Goal: Information Seeking & Learning: Check status

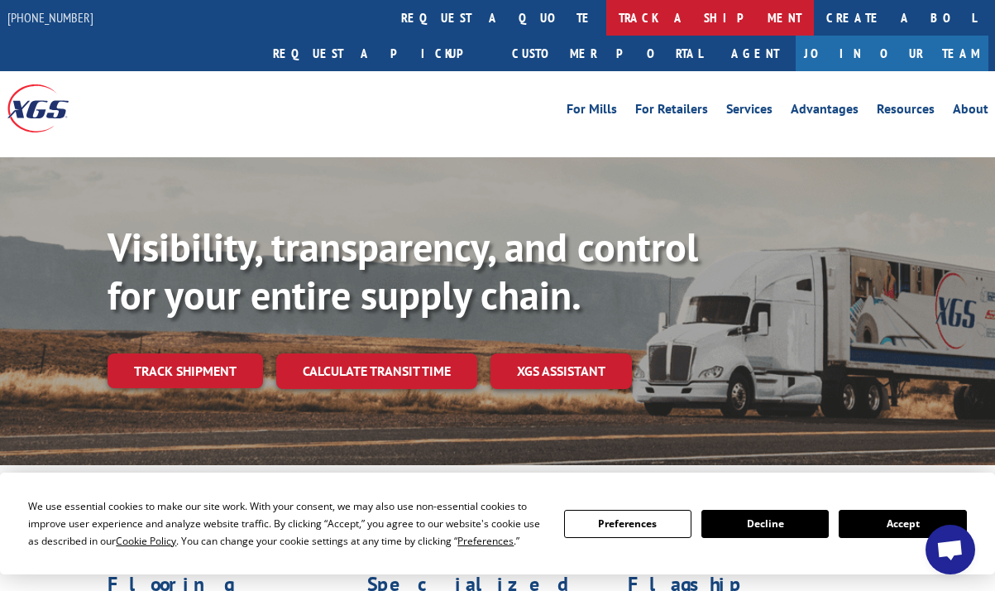
click at [607, 17] on link "track a shipment" at bounding box center [711, 18] width 208 height 36
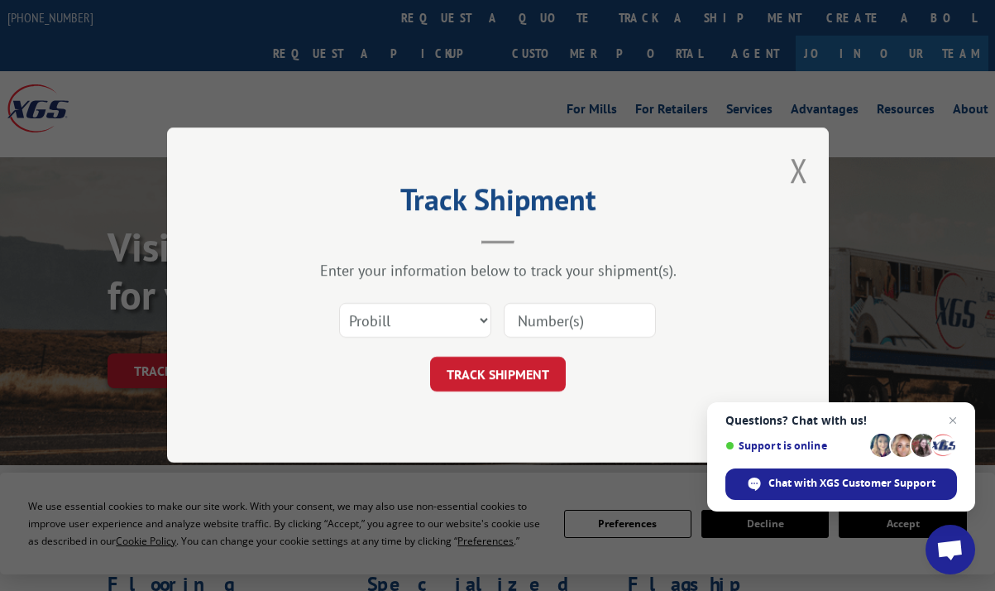
click at [566, 330] on input at bounding box center [580, 321] width 152 height 35
type input "17555163"
click at [489, 388] on button "TRACK SHIPMENT" at bounding box center [498, 374] width 136 height 35
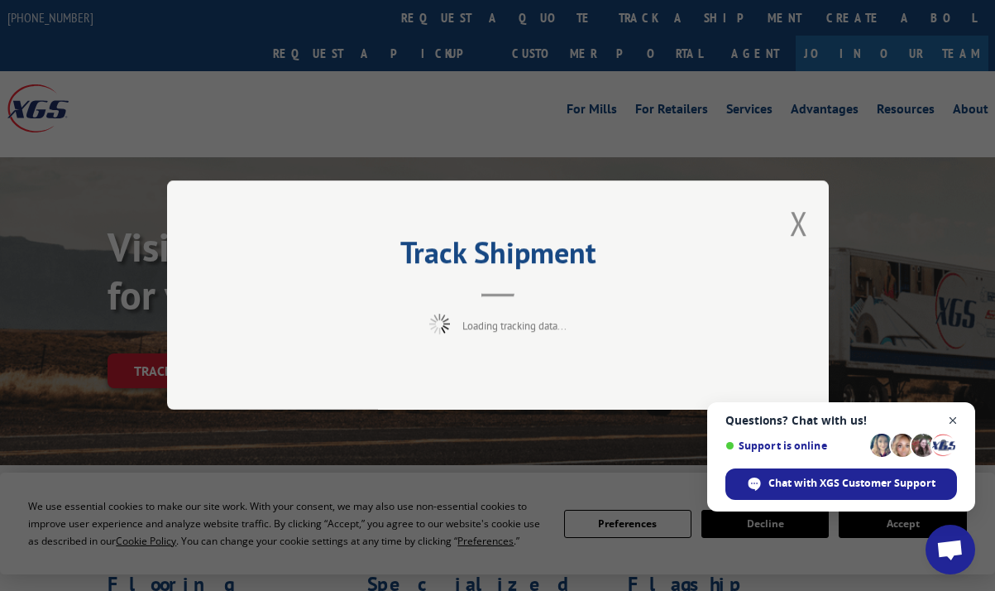
click at [961, 420] on span "Close chat" at bounding box center [953, 420] width 21 height 21
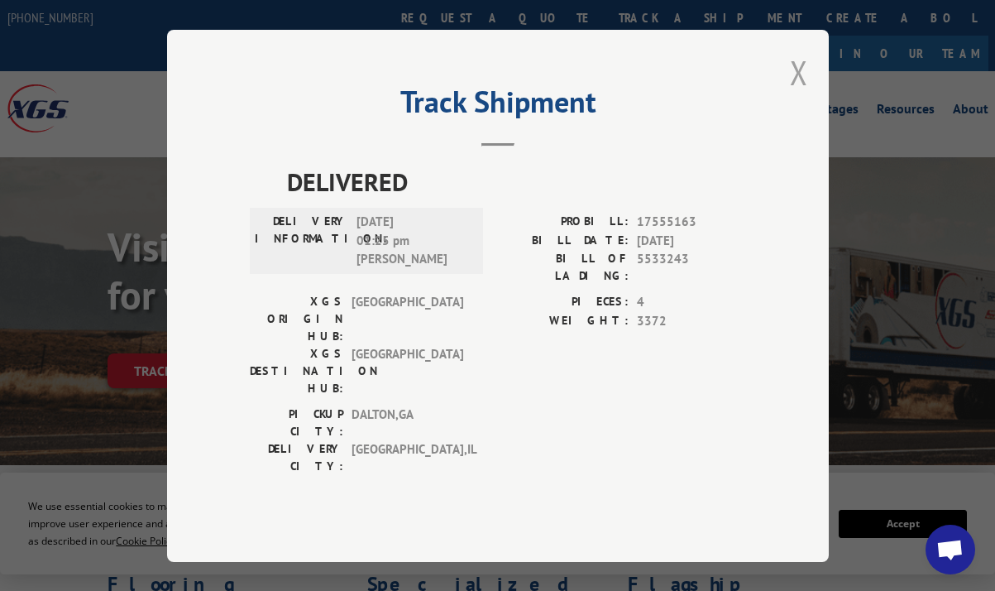
click at [794, 94] on button "Close modal" at bounding box center [799, 72] width 18 height 44
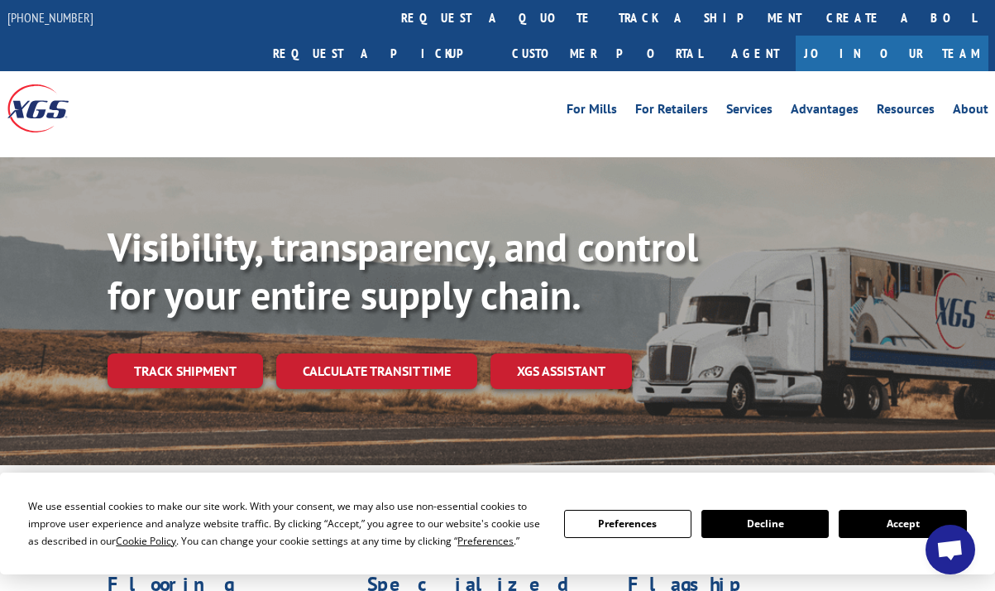
click at [607, 22] on link "track a shipment" at bounding box center [711, 18] width 208 height 36
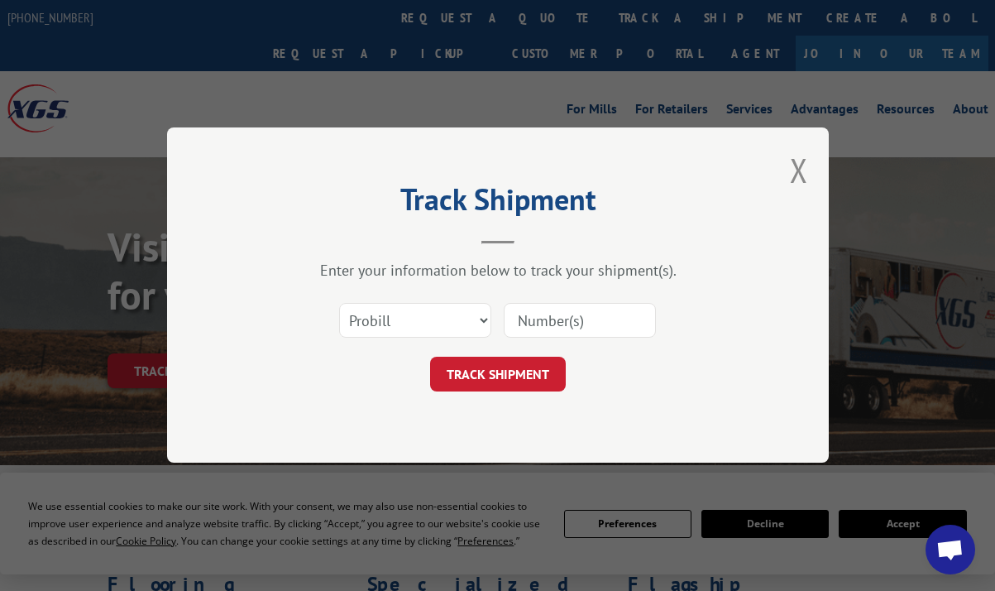
click button "Close modal" at bounding box center [799, 170] width 18 height 44
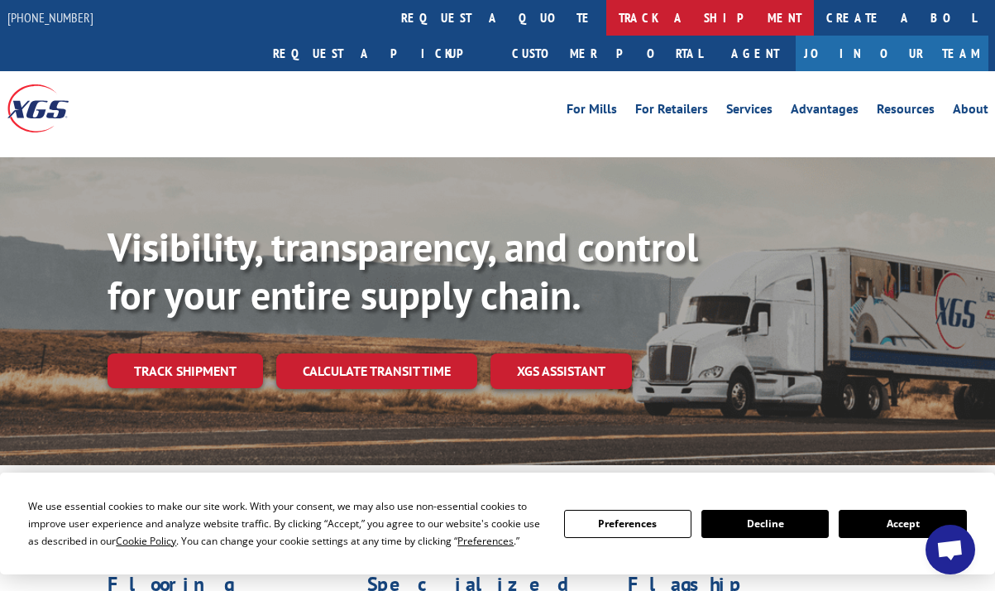
click at [607, 23] on link "track a shipment" at bounding box center [711, 18] width 208 height 36
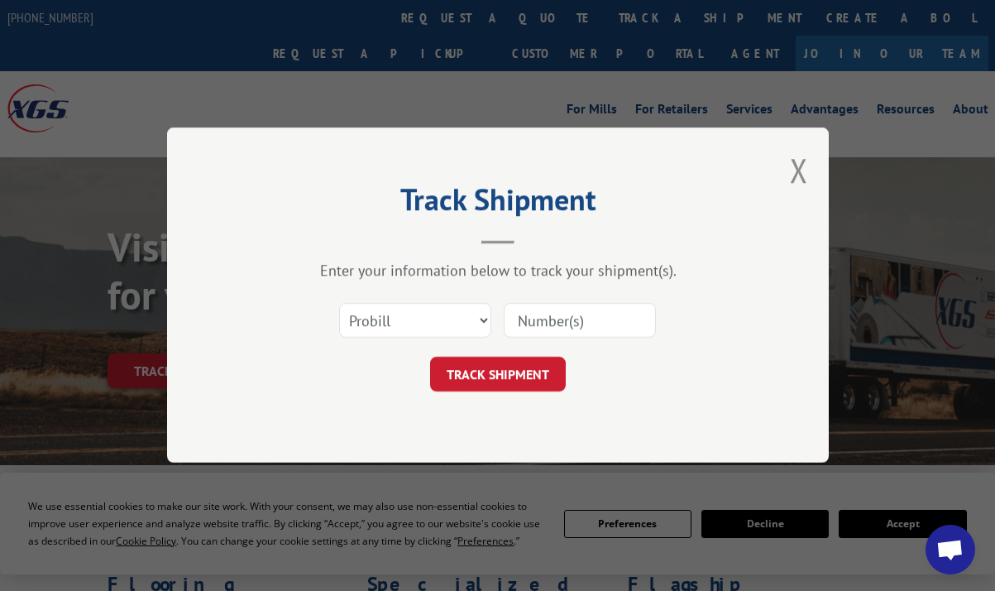
click at [528, 319] on input at bounding box center [580, 321] width 152 height 35
type input "17589923"
click button "TRACK SHIPMENT" at bounding box center [498, 374] width 136 height 35
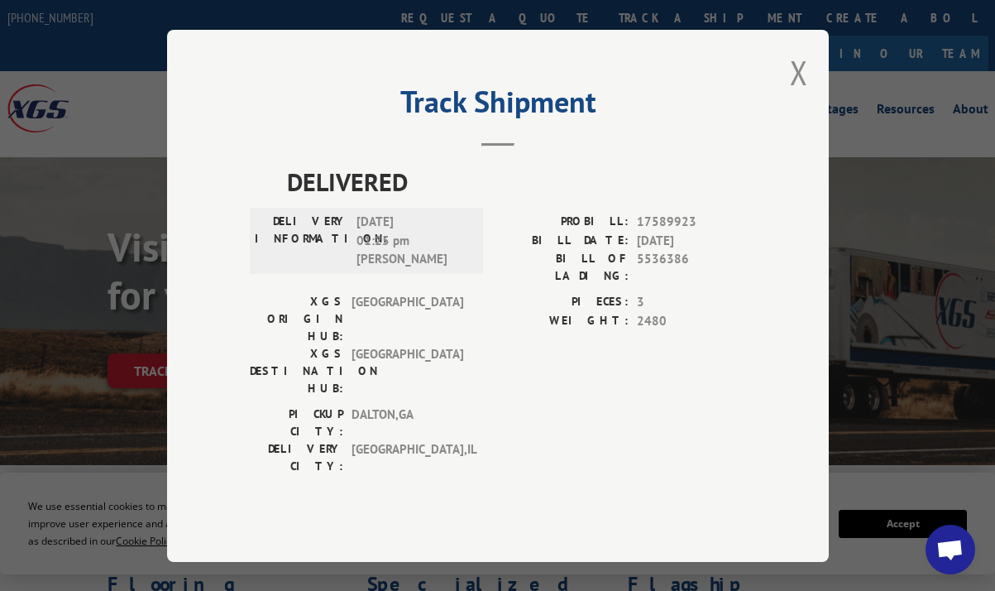
click at [522, 200] on span "DELIVERED" at bounding box center [516, 181] width 459 height 37
click at [799, 94] on button "Close modal" at bounding box center [799, 72] width 18 height 44
